Goal: Transaction & Acquisition: Purchase product/service

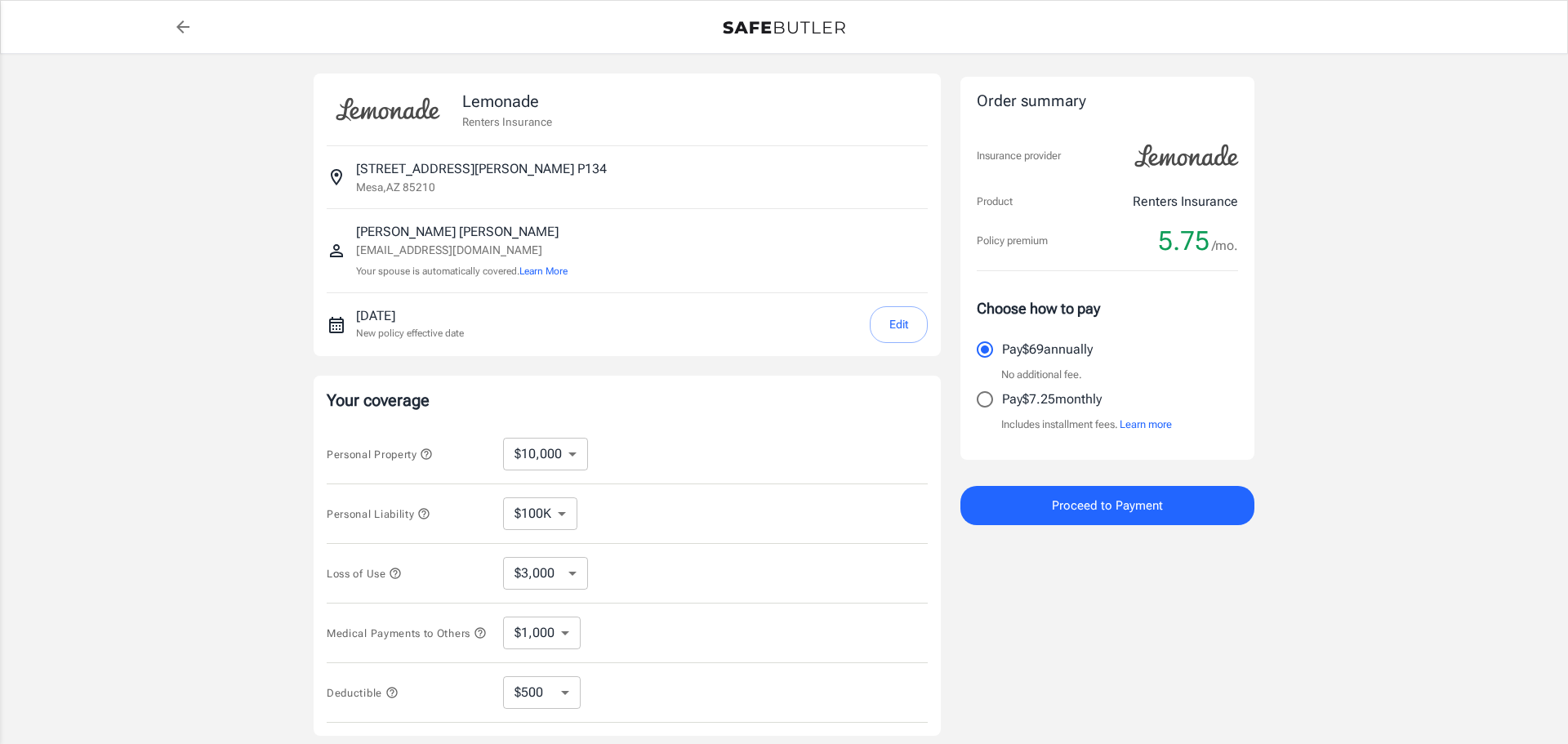
select select "500"
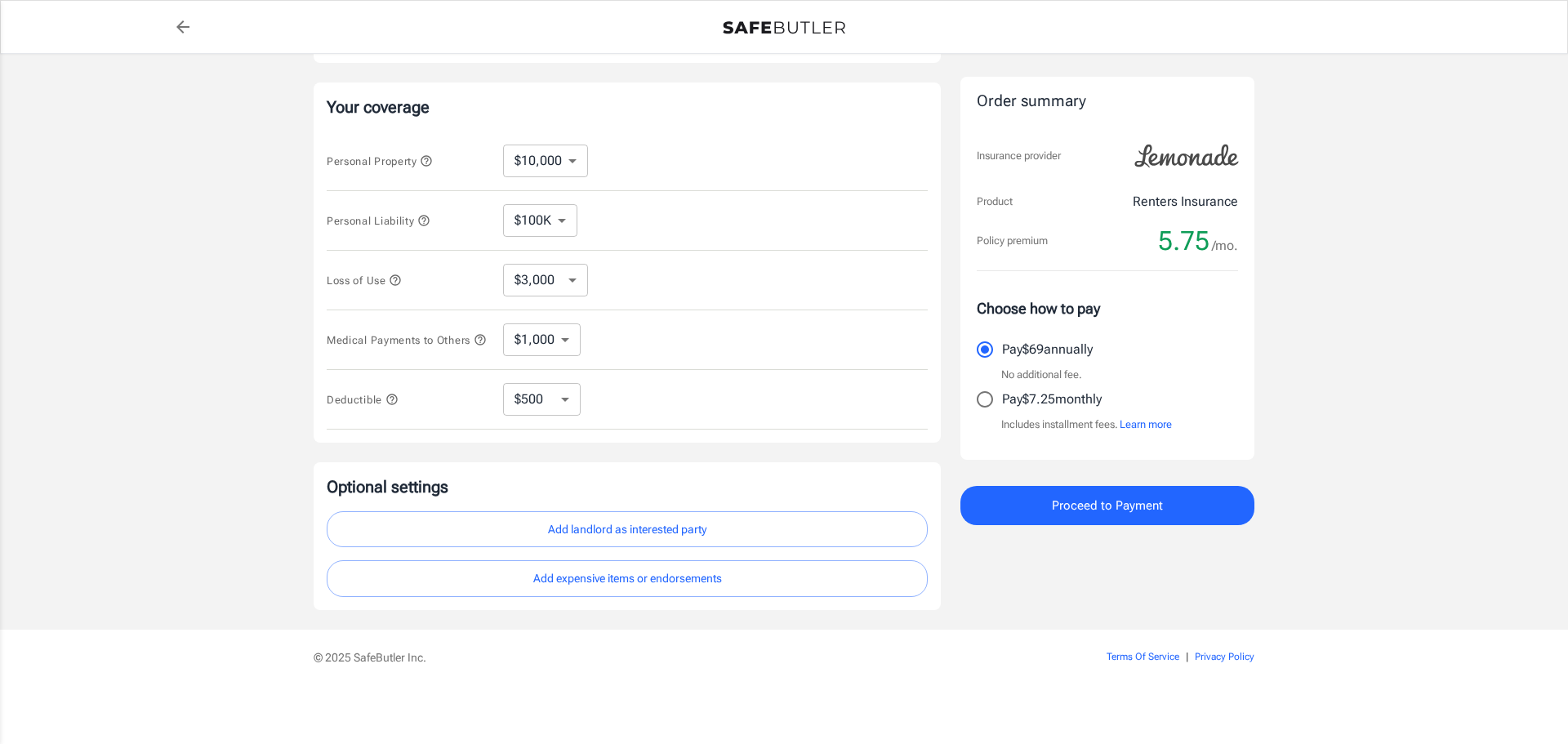
click at [1323, 253] on div "Lemonade Renters Insurance [STREET_ADDRESS][PERSON_NAME] [PERSON_NAME] [EMAIL_A…" at bounding box center [784, 195] width 1568 height 870
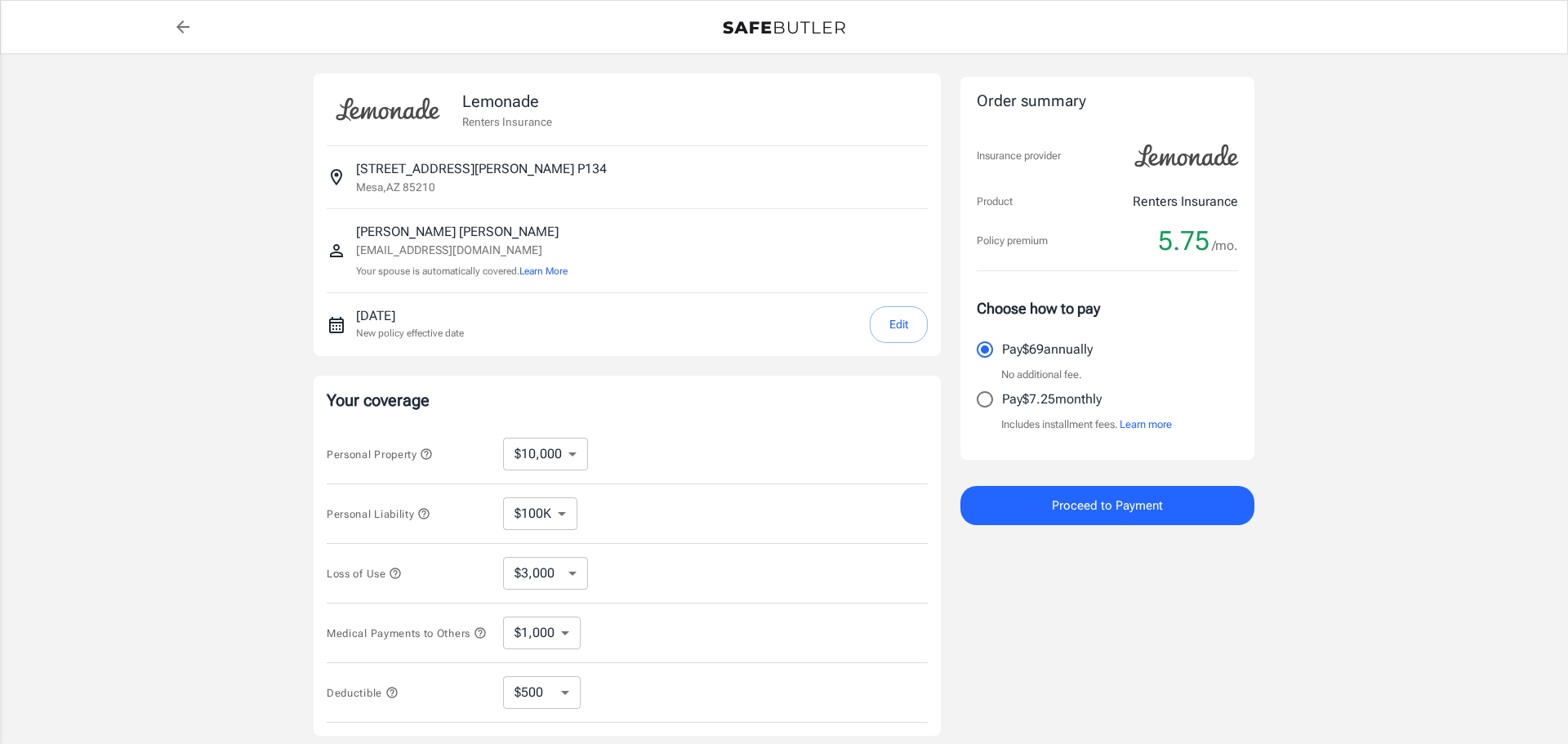
select select "500"
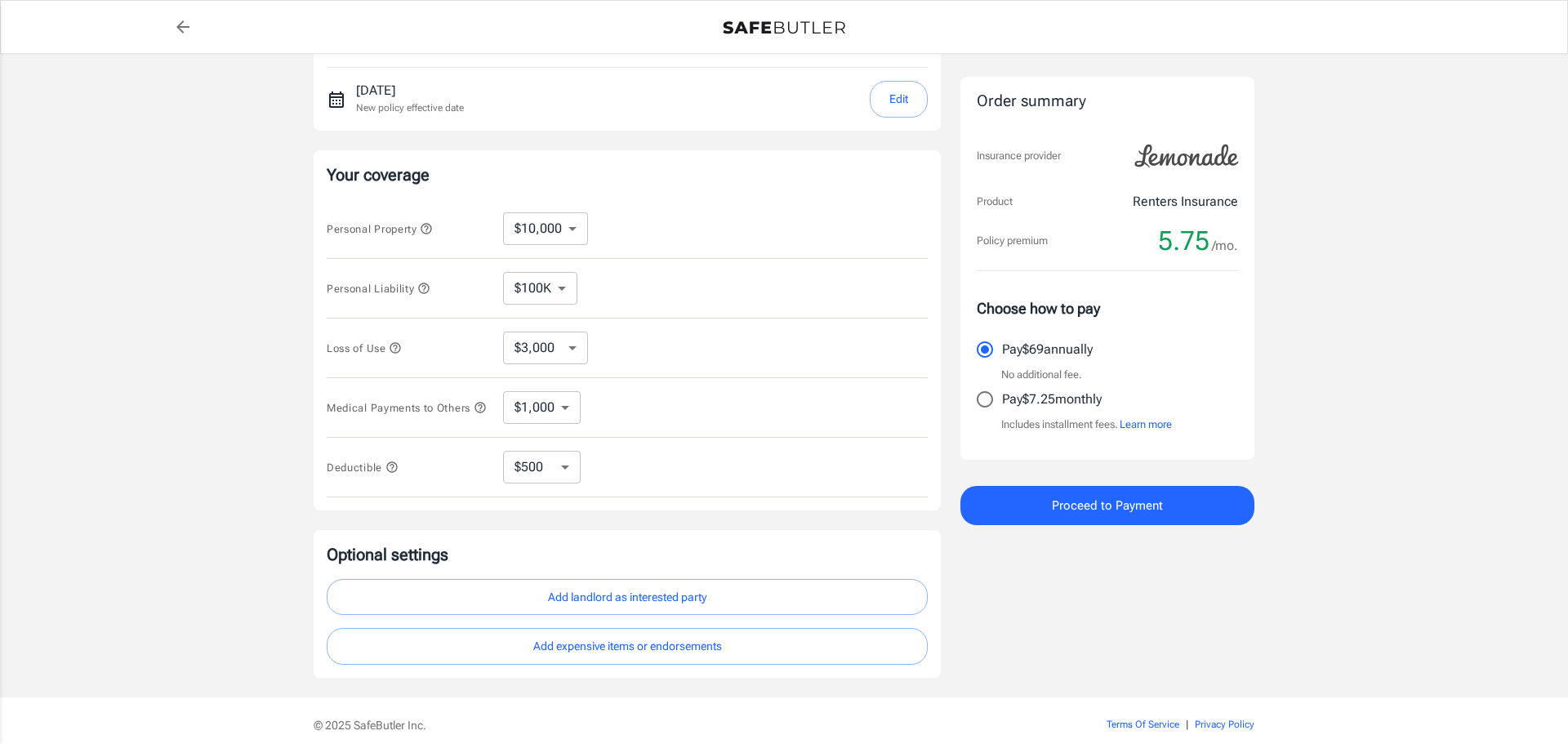
scroll to position [299, 0]
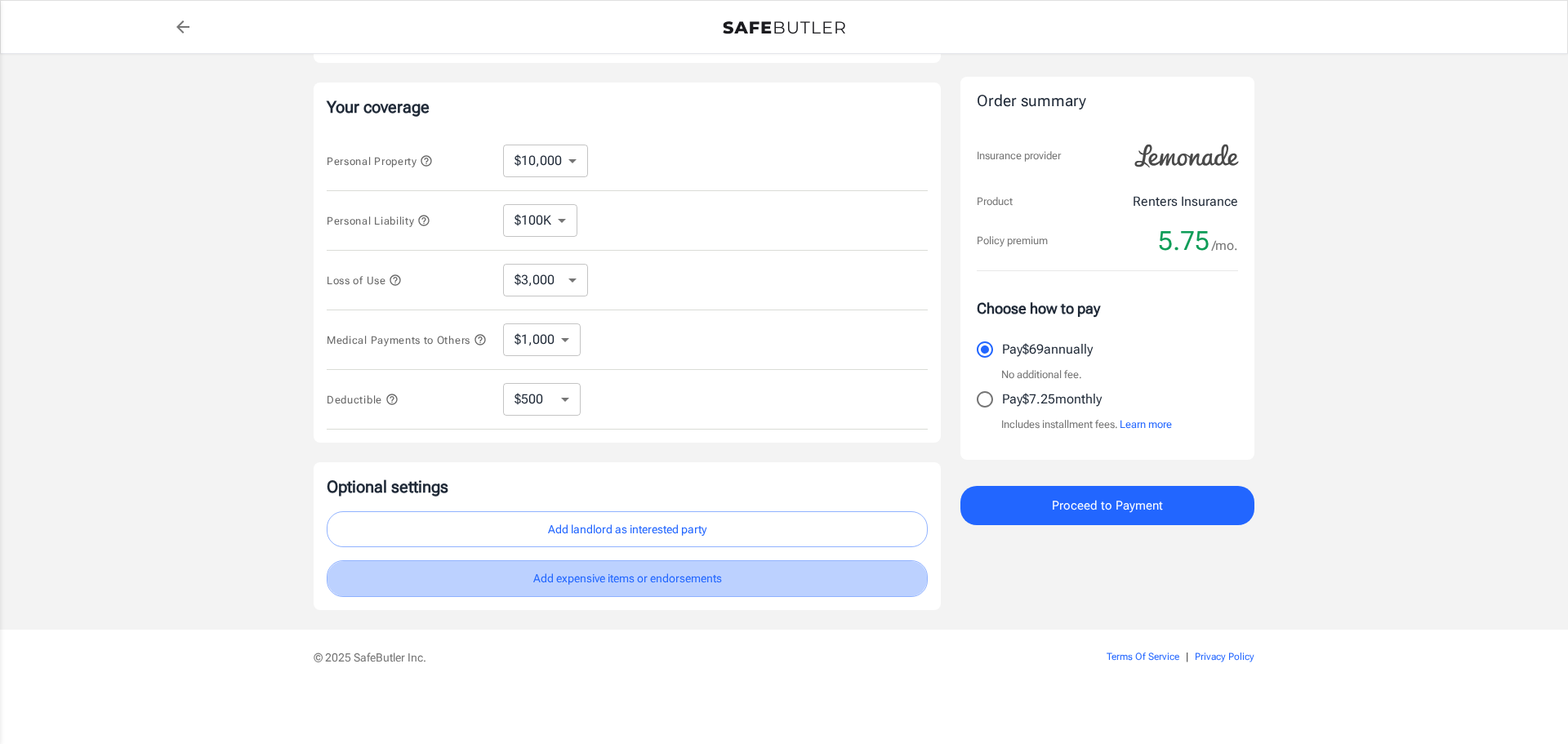
click at [626, 582] on button "Add expensive items or endorsements" at bounding box center [626, 579] width 601 height 37
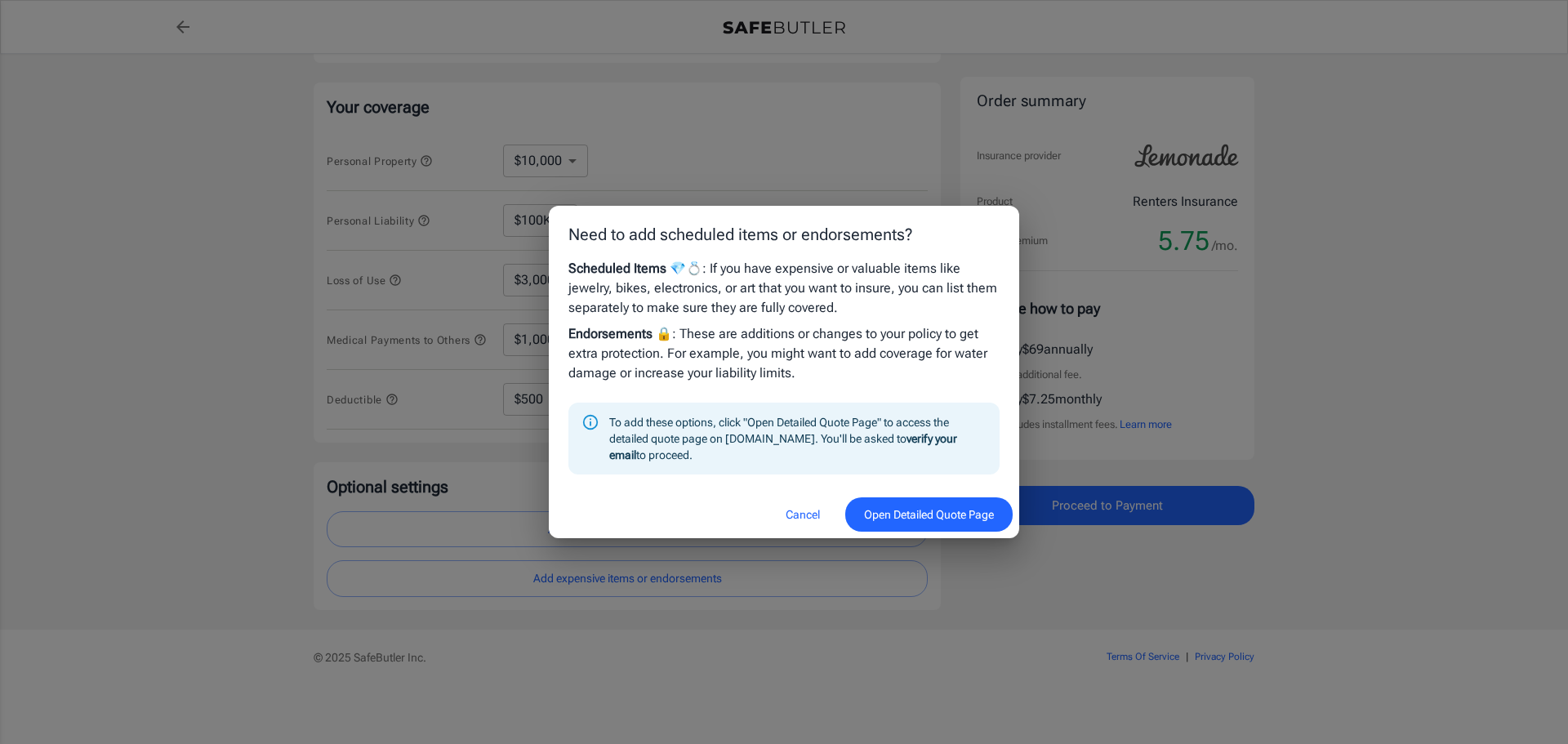
drag, startPoint x: 795, startPoint y: 519, endPoint x: 916, endPoint y: 519, distance: 121.0
click at [796, 519] on button "Cancel" at bounding box center [802, 515] width 72 height 35
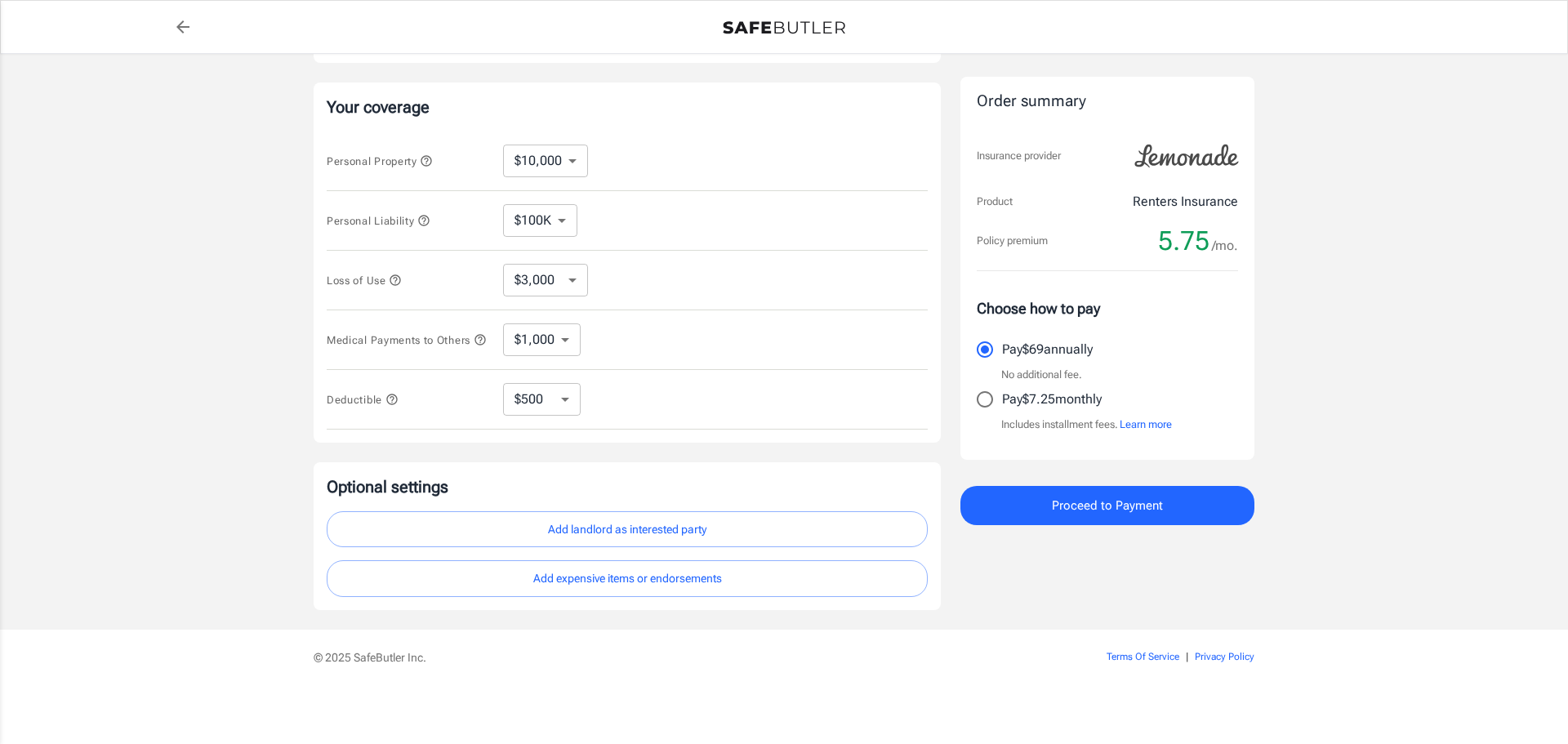
click at [1306, 420] on div "Lemonade Renters Insurance [STREET_ADDRESS][PERSON_NAME] [PERSON_NAME] [EMAIL_A…" at bounding box center [784, 195] width 1568 height 870
click at [1078, 594] on div "Order summary Insurance provider Product Renters Insurance Policy premium 5.75 …" at bounding box center [1107, 195] width 294 height 830
drag, startPoint x: 1417, startPoint y: 527, endPoint x: 1200, endPoint y: 432, distance: 236.9
click at [1416, 527] on div "Lemonade Renters Insurance [STREET_ADDRESS][PERSON_NAME] [PERSON_NAME] [EMAIL_A…" at bounding box center [784, 195] width 1568 height 870
